Goal: Find specific page/section: Find specific page/section

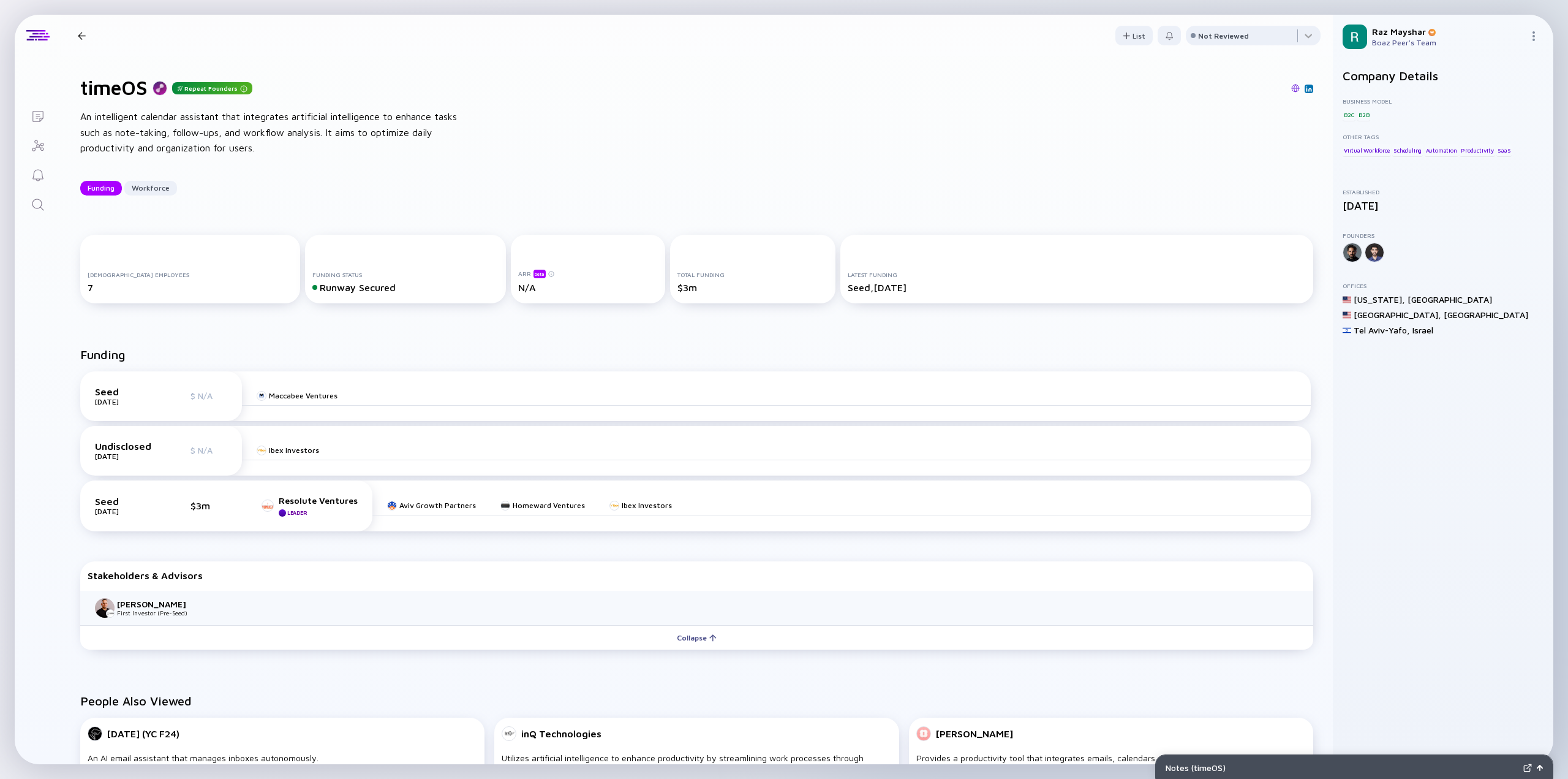
click at [40, 198] on icon "Search" at bounding box center [38, 205] width 15 height 15
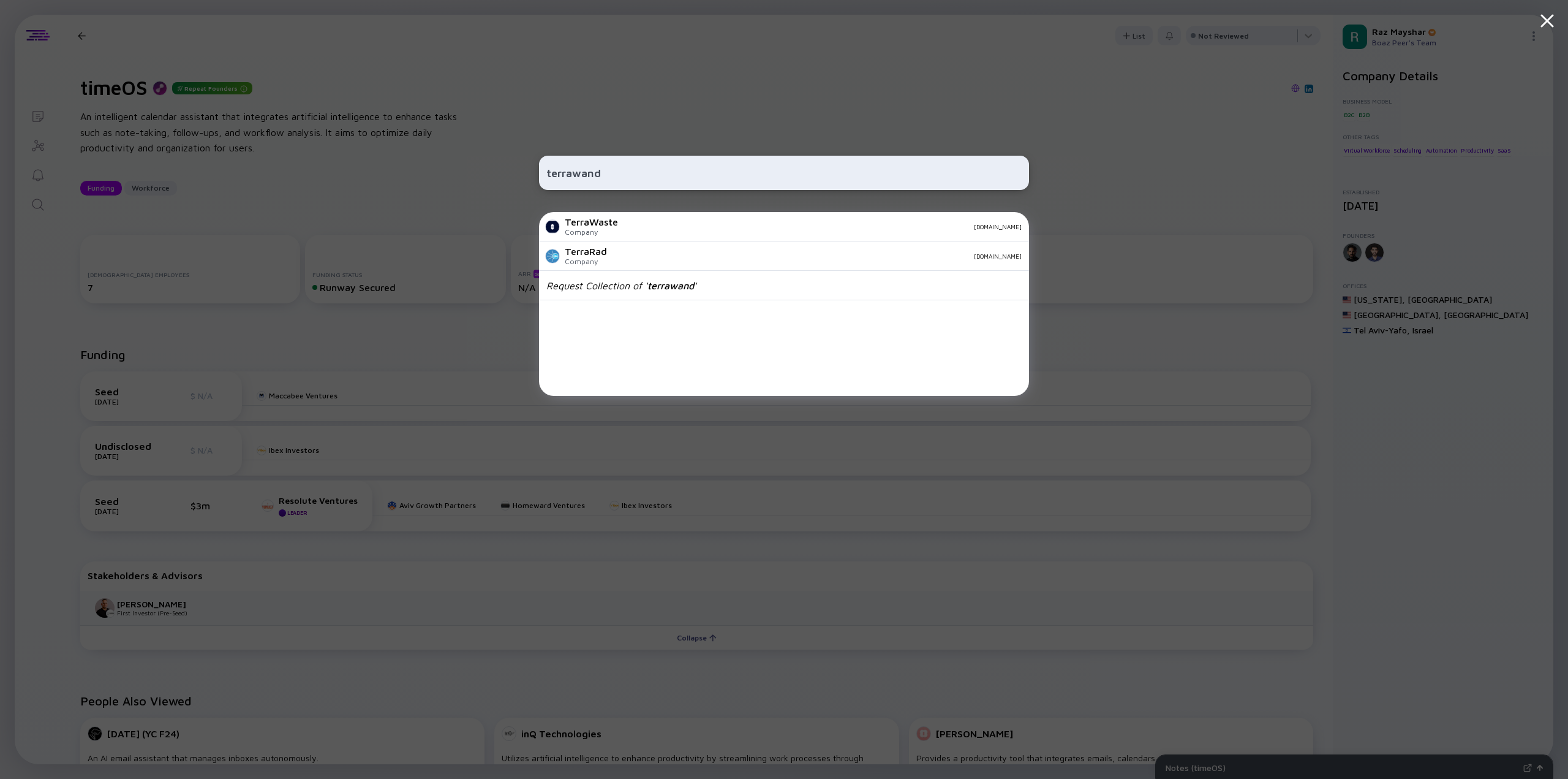
click at [602, 169] on input "terrawand" at bounding box center [784, 173] width 475 height 22
paste input "secoro"
type input "securo"
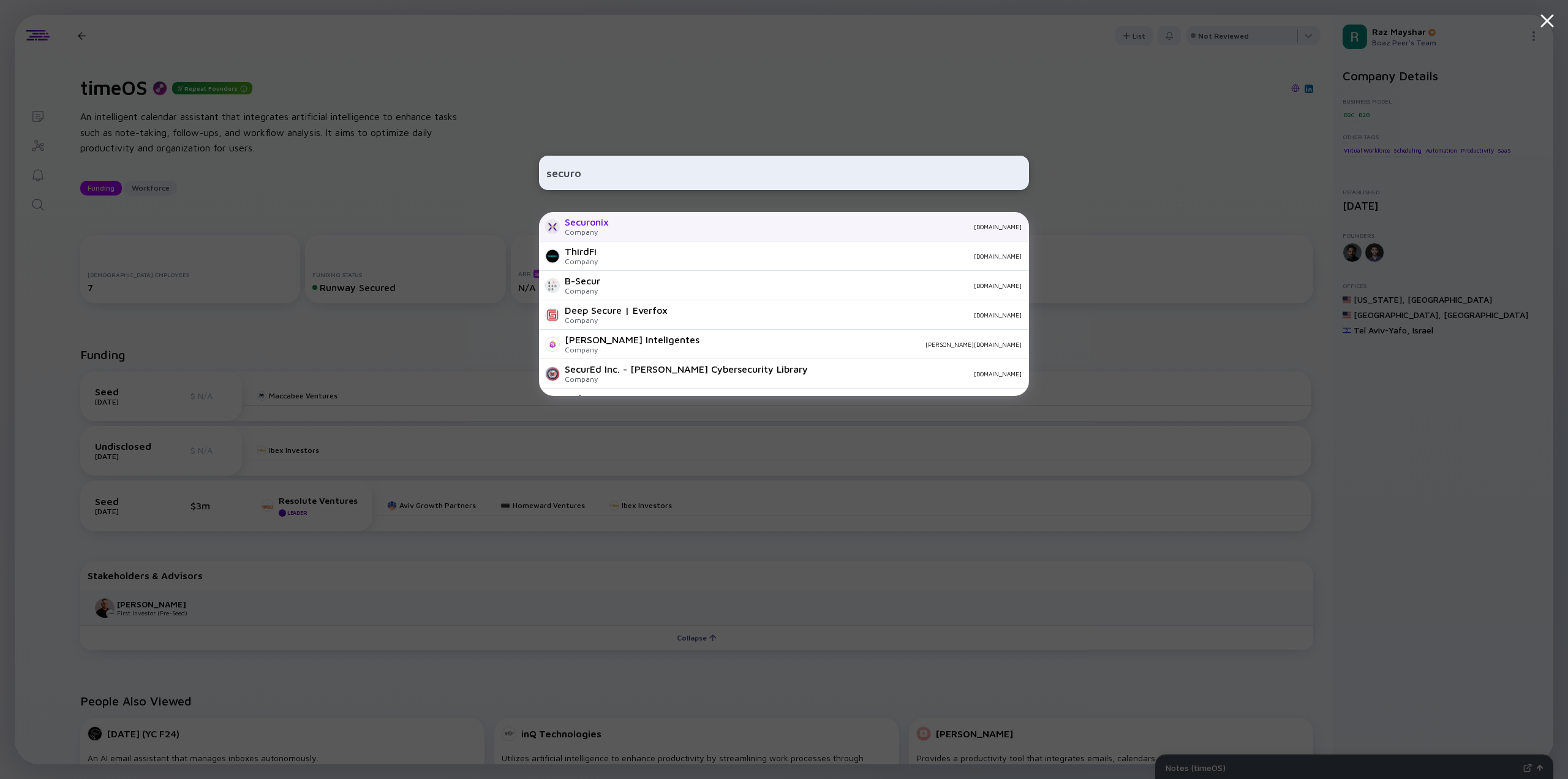
scroll to position [88, 0]
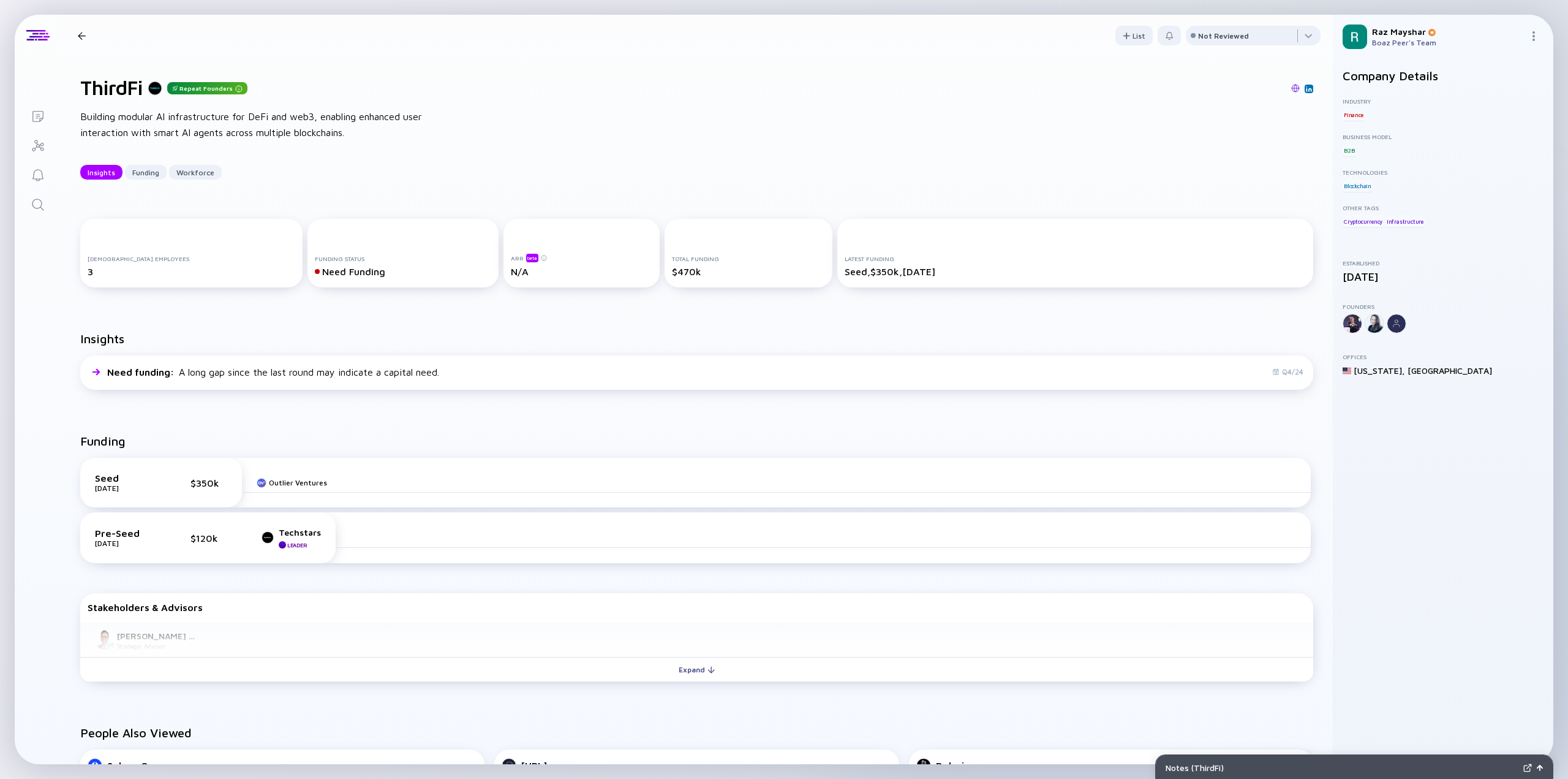
click at [1291, 87] on img at bounding box center [1295, 88] width 8 height 8
